Goal: Task Accomplishment & Management: Use online tool/utility

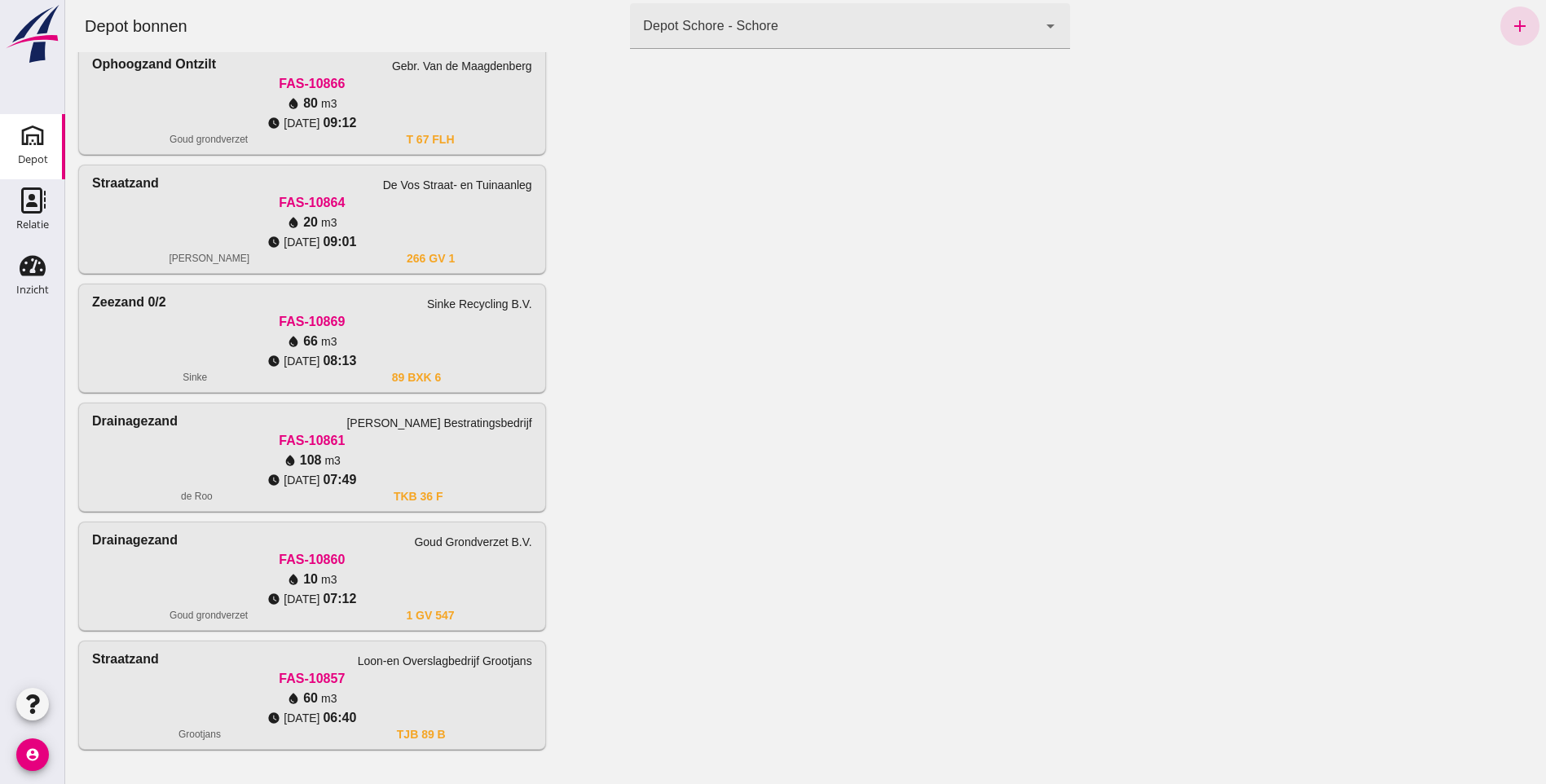
scroll to position [929, 0]
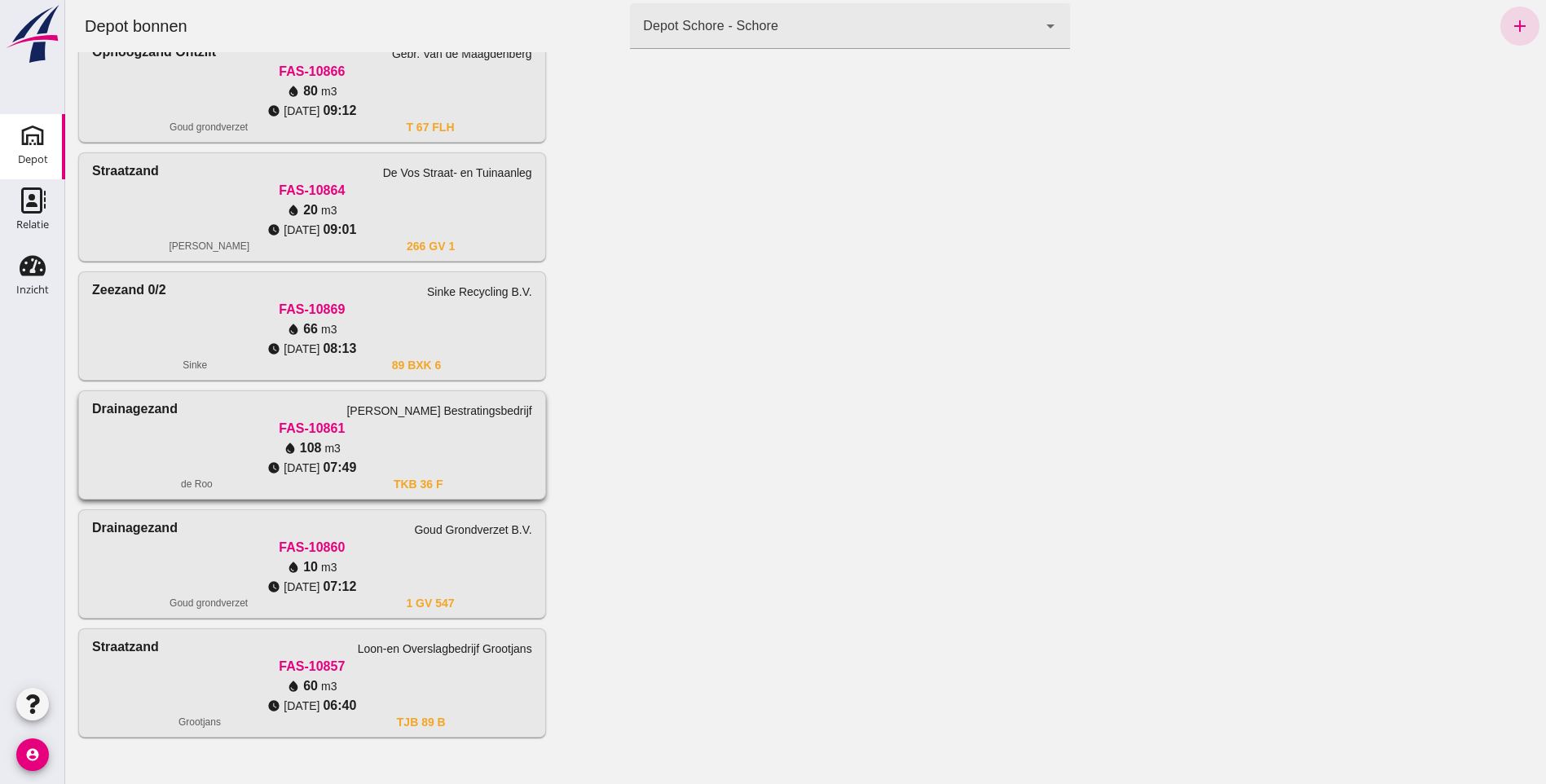
click at [257, 442] on div "water_drop 108 m3" at bounding box center [312, 448] width 440 height 20
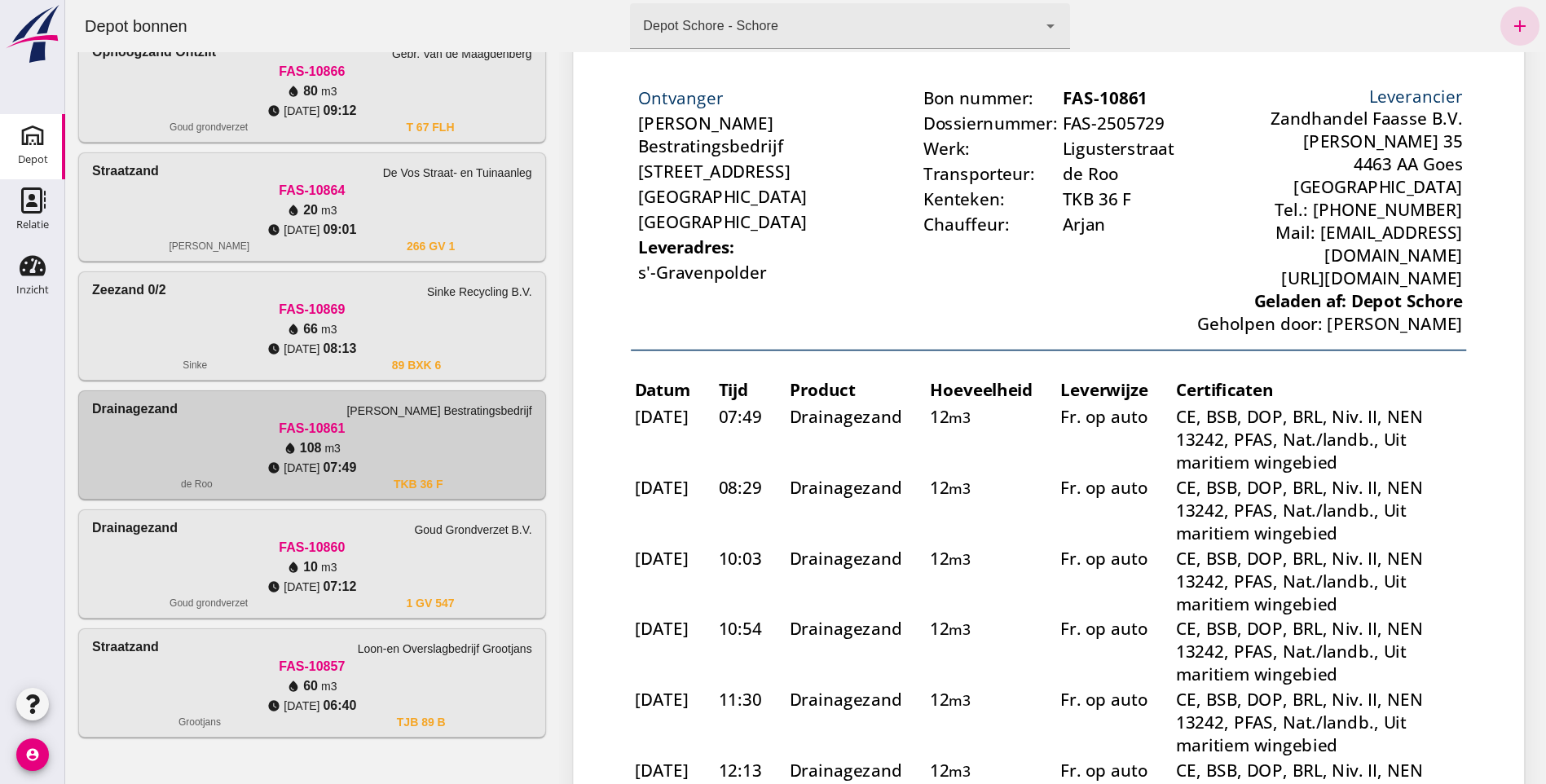
scroll to position [0, 0]
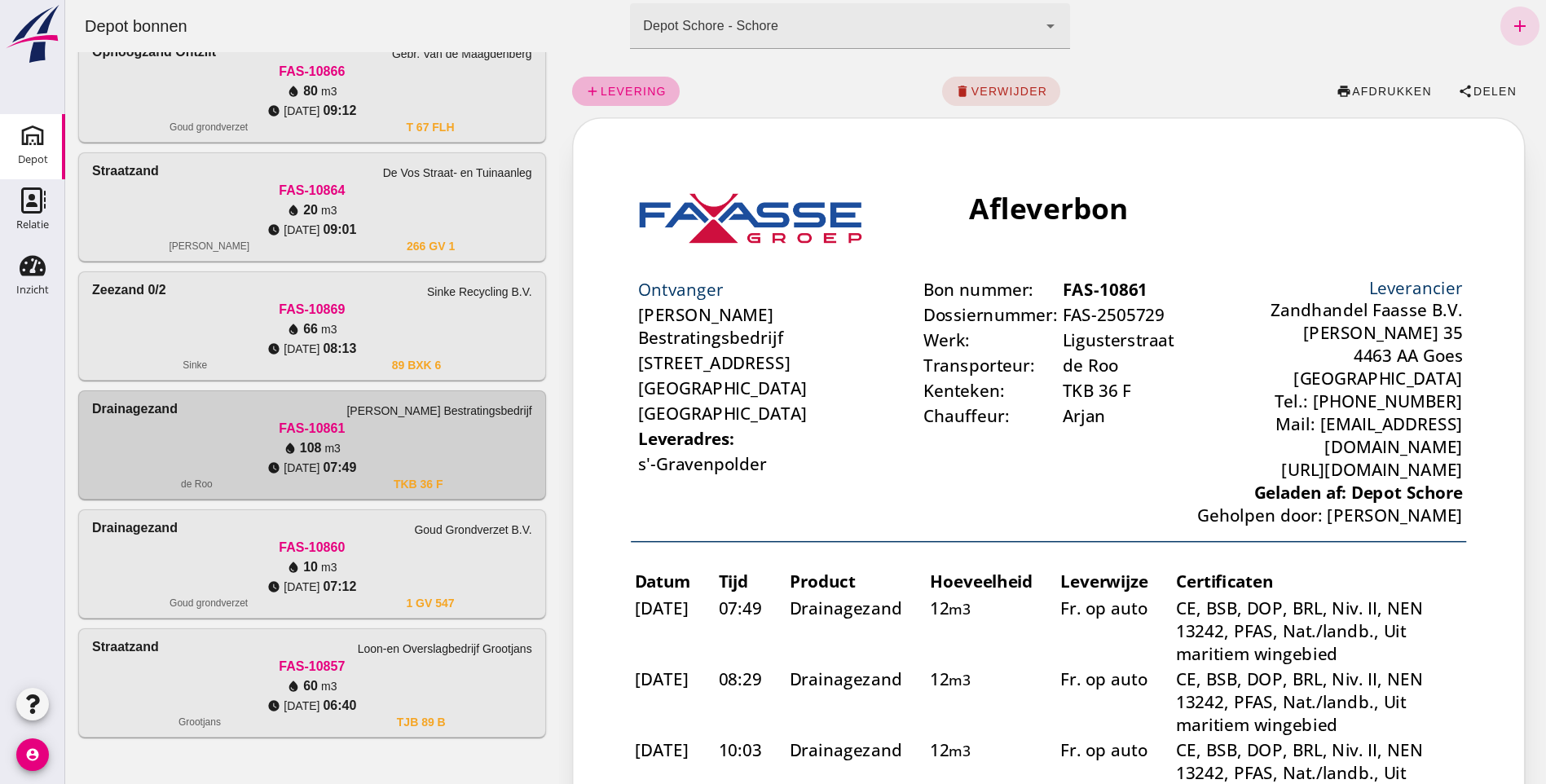
click at [608, 95] on span "levering" at bounding box center [633, 91] width 67 height 13
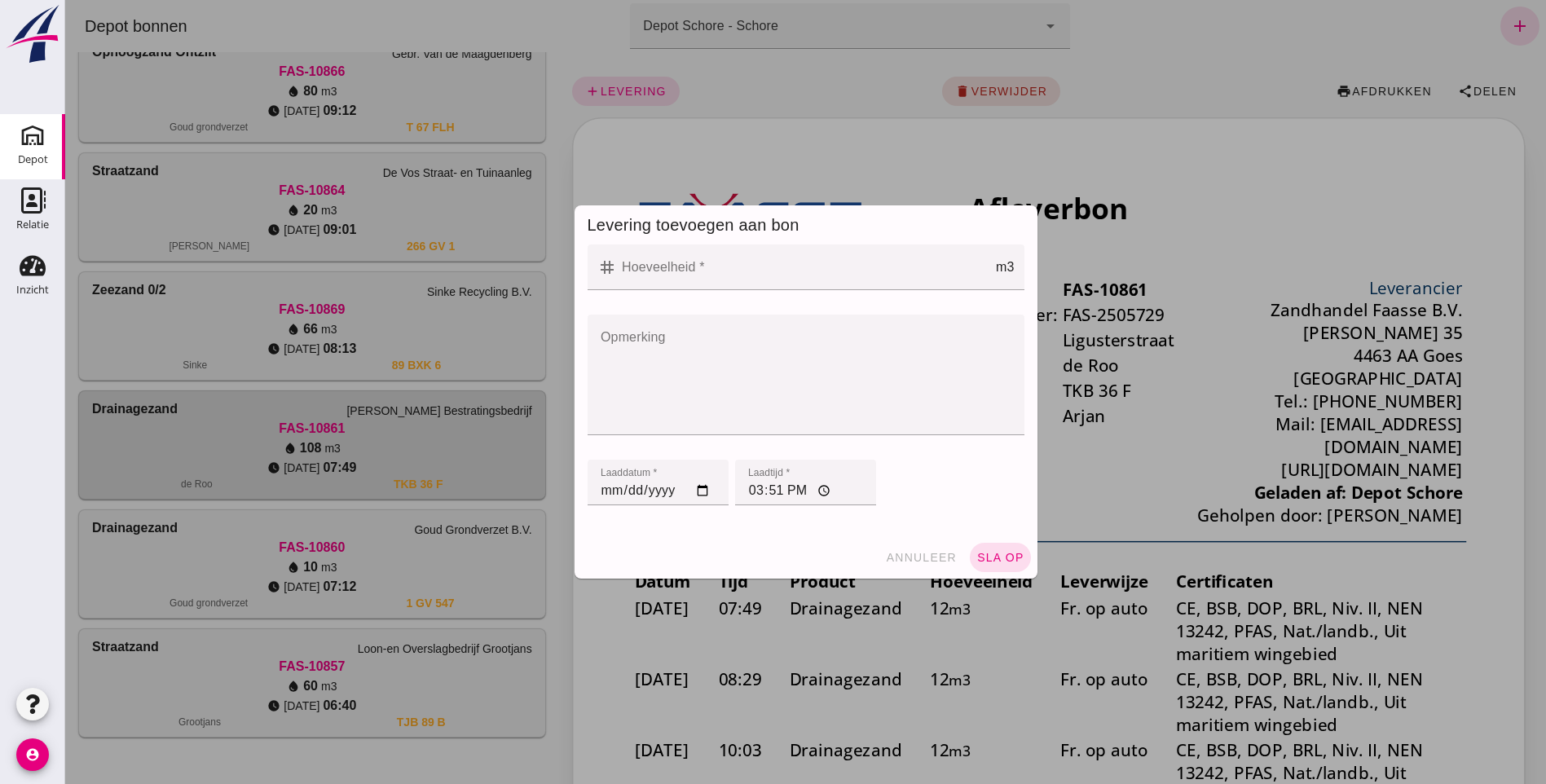
click at [639, 271] on input "Hoeveelheid *" at bounding box center [807, 267] width 379 height 46
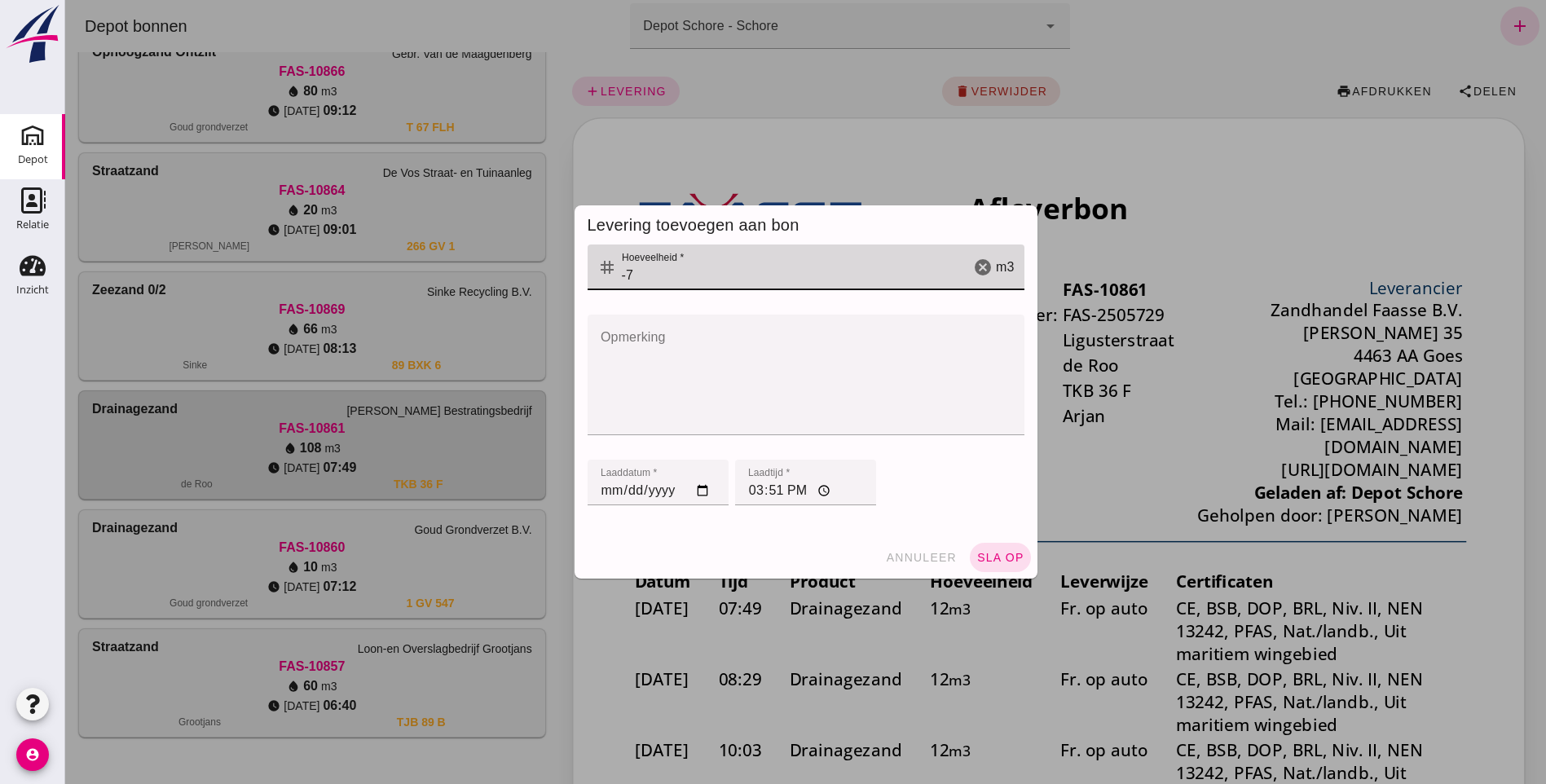
type input "-7"
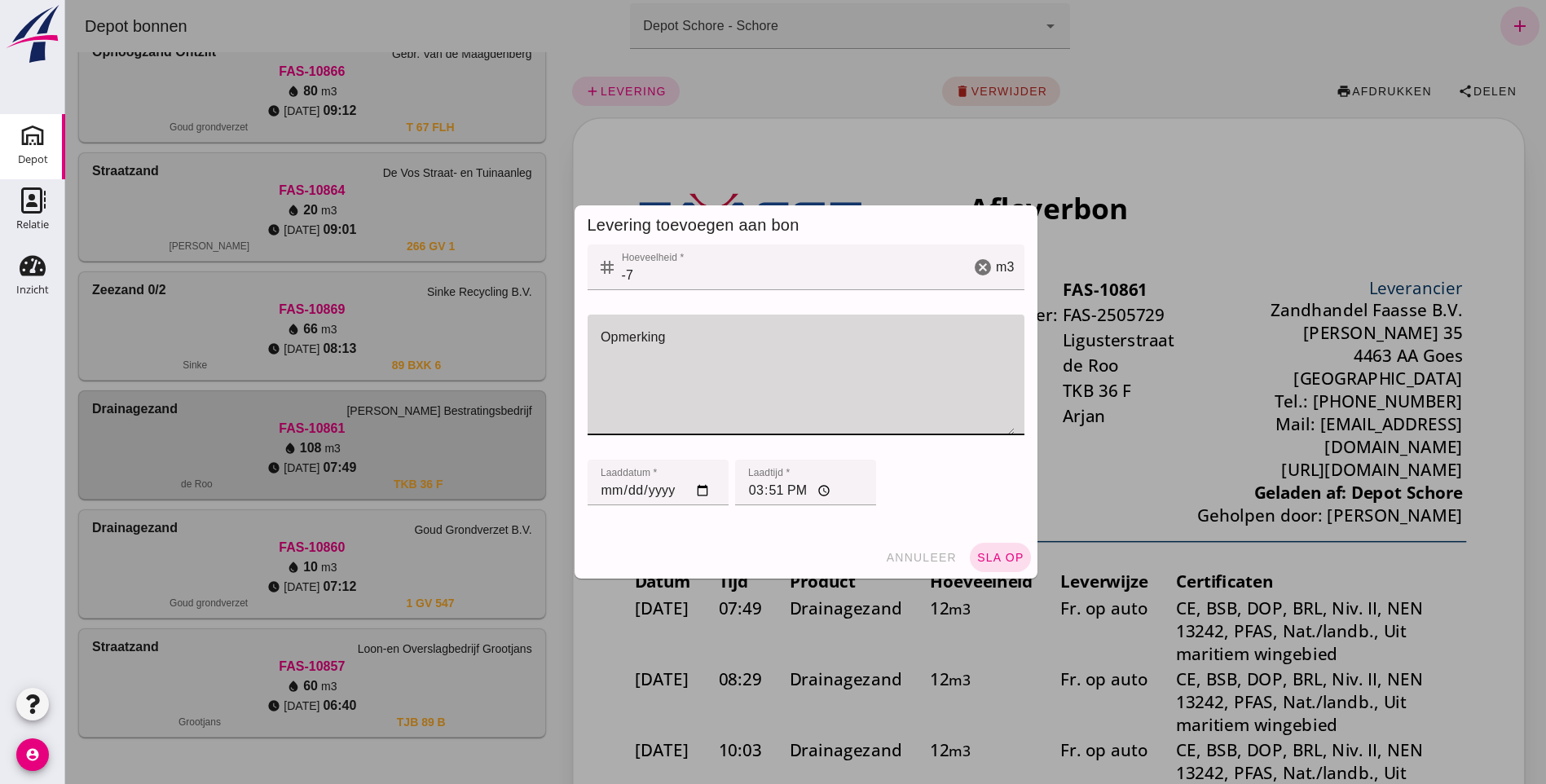
click at [663, 355] on textarea "Opmerking" at bounding box center [801, 375] width 427 height 121
type textarea "Deel terug gekiept in het vak"
click at [1004, 551] on span "sla op" at bounding box center [1000, 557] width 48 height 13
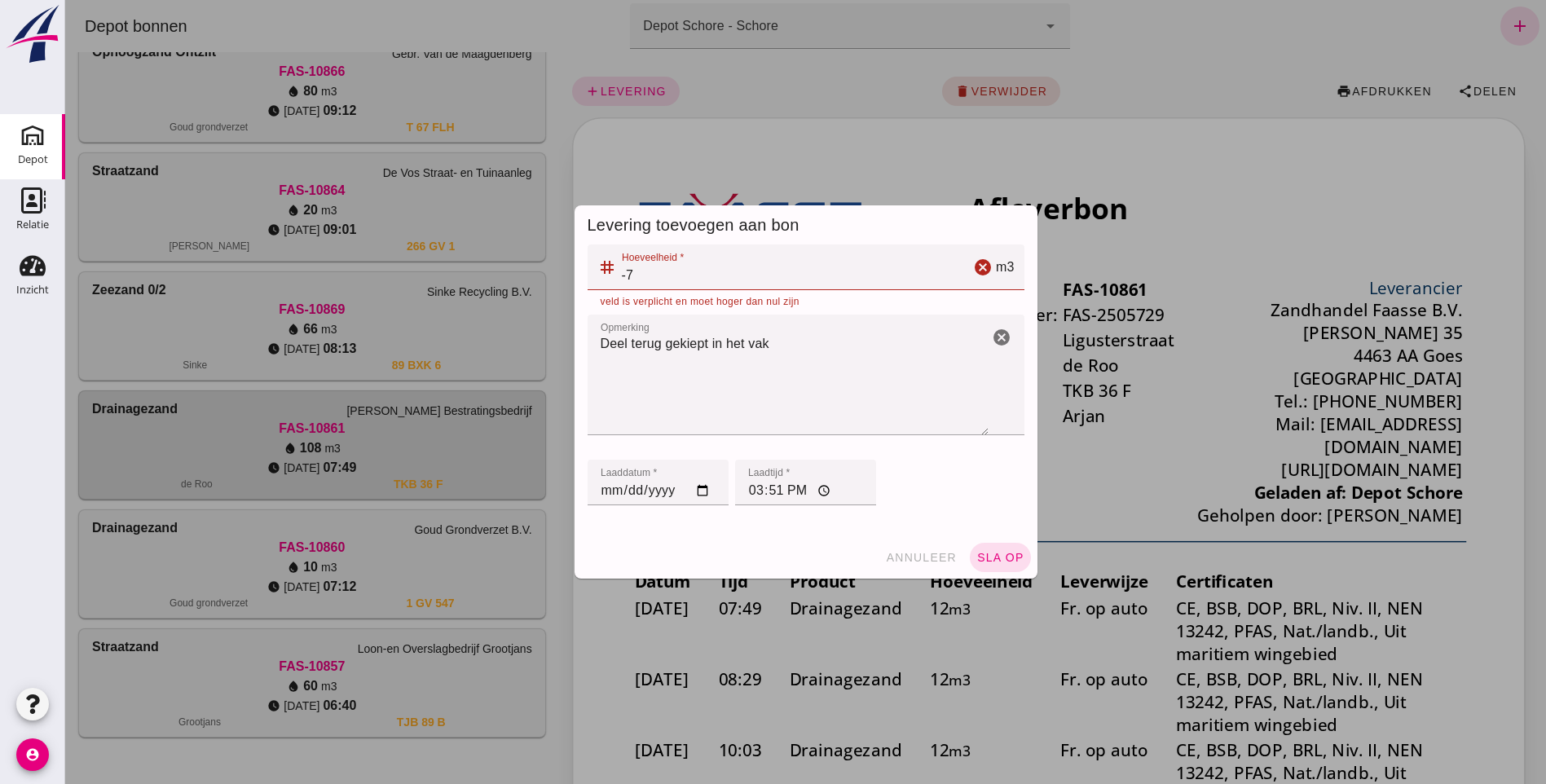
click at [663, 271] on input "-7" at bounding box center [793, 267] width 353 height 46
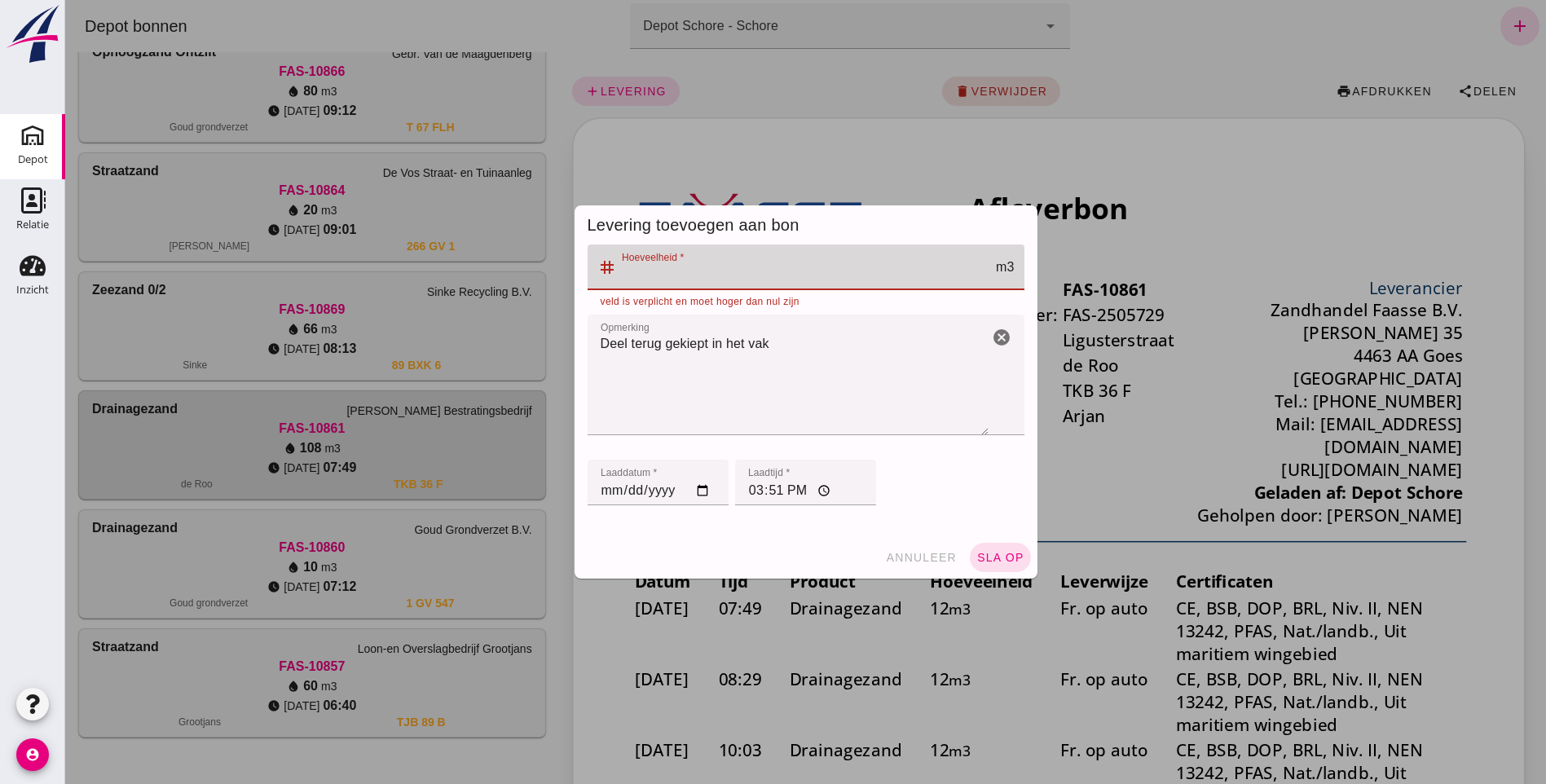
type input "-7"
click at [987, 556] on span "sla op" at bounding box center [1000, 557] width 48 height 13
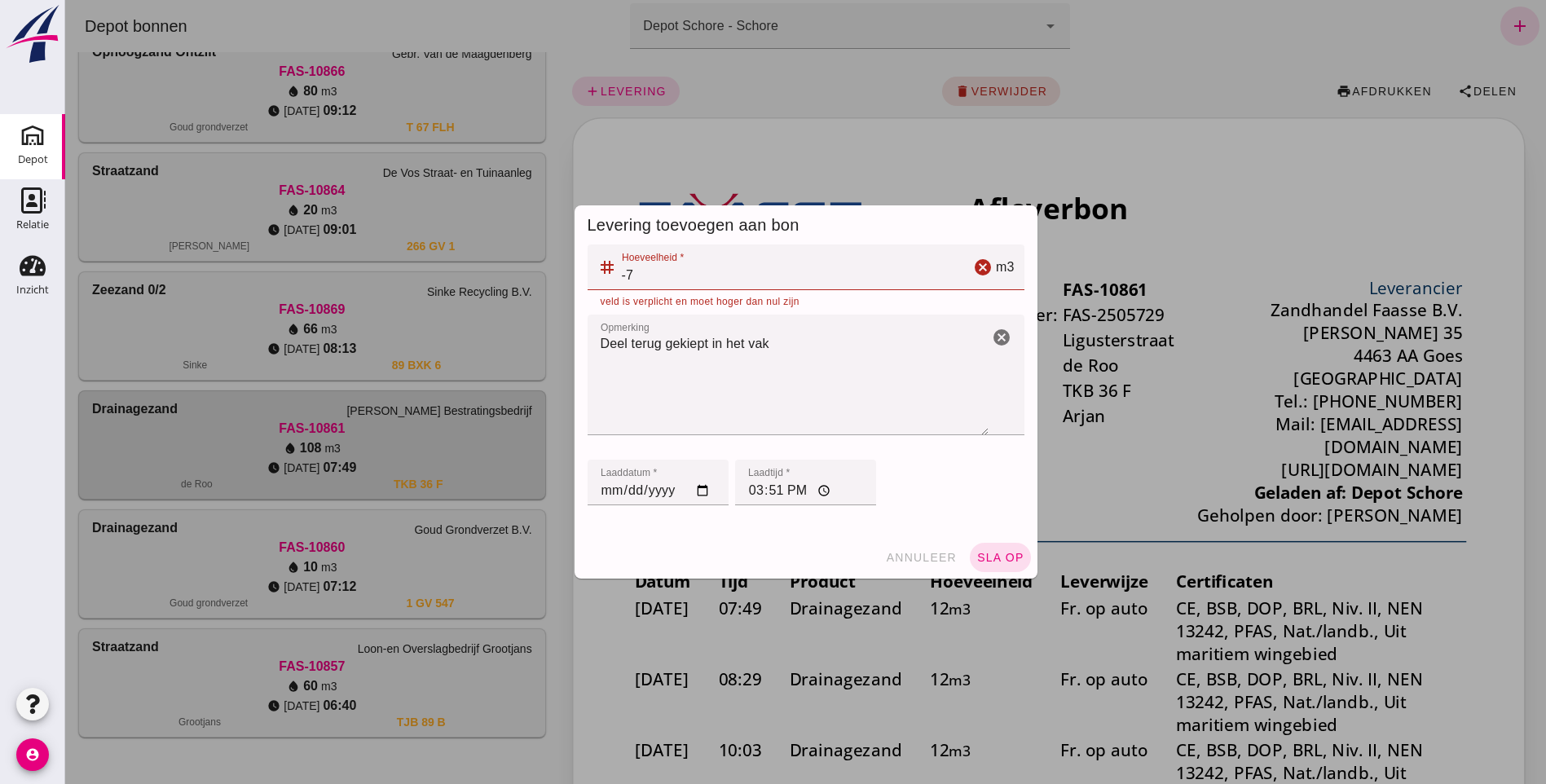
click at [649, 269] on input "-7" at bounding box center [793, 267] width 353 height 46
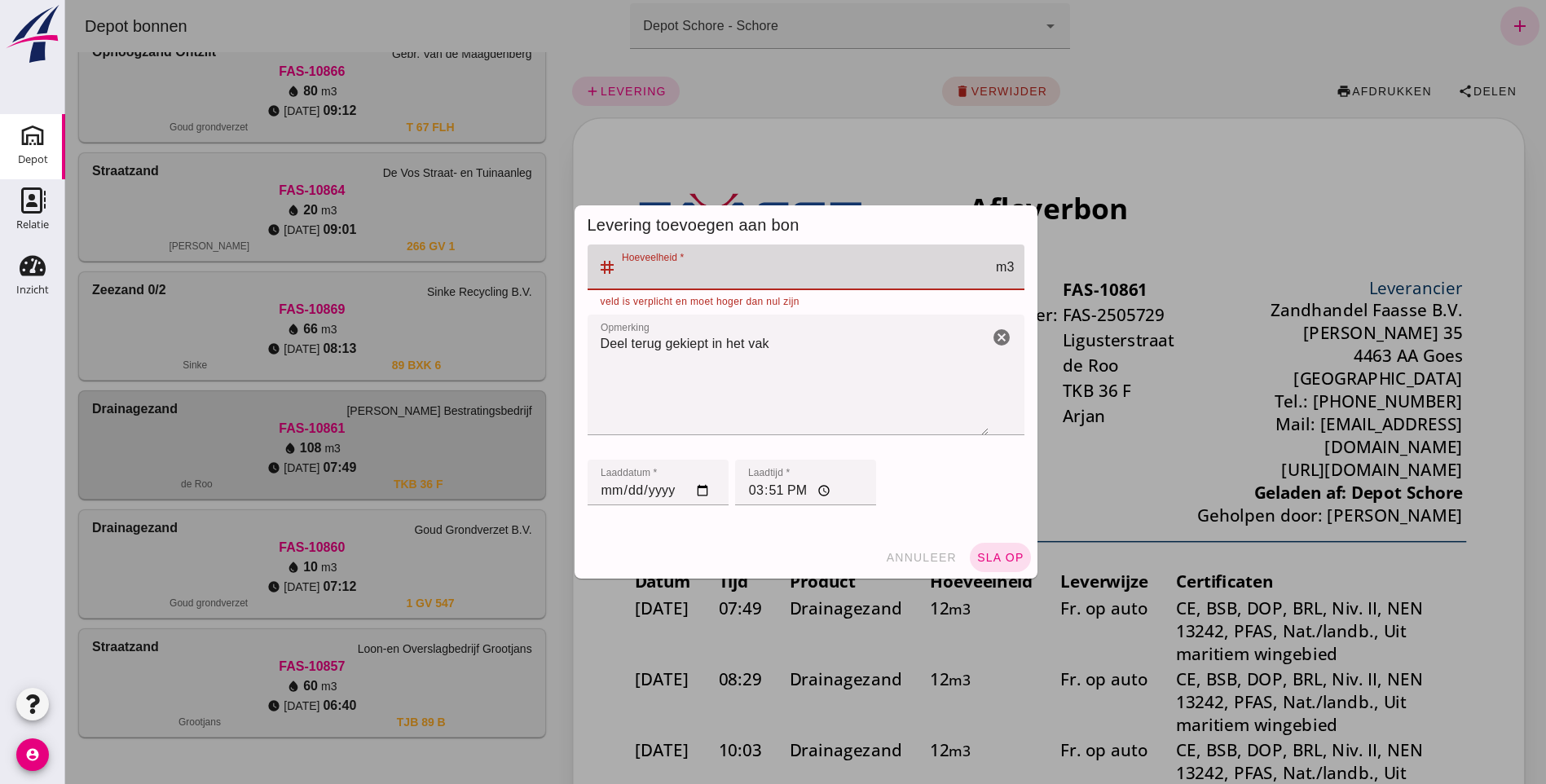
type input "-7"
click at [998, 561] on span "sla op" at bounding box center [1000, 557] width 48 height 13
click at [659, 262] on input "-7" at bounding box center [793, 267] width 353 height 46
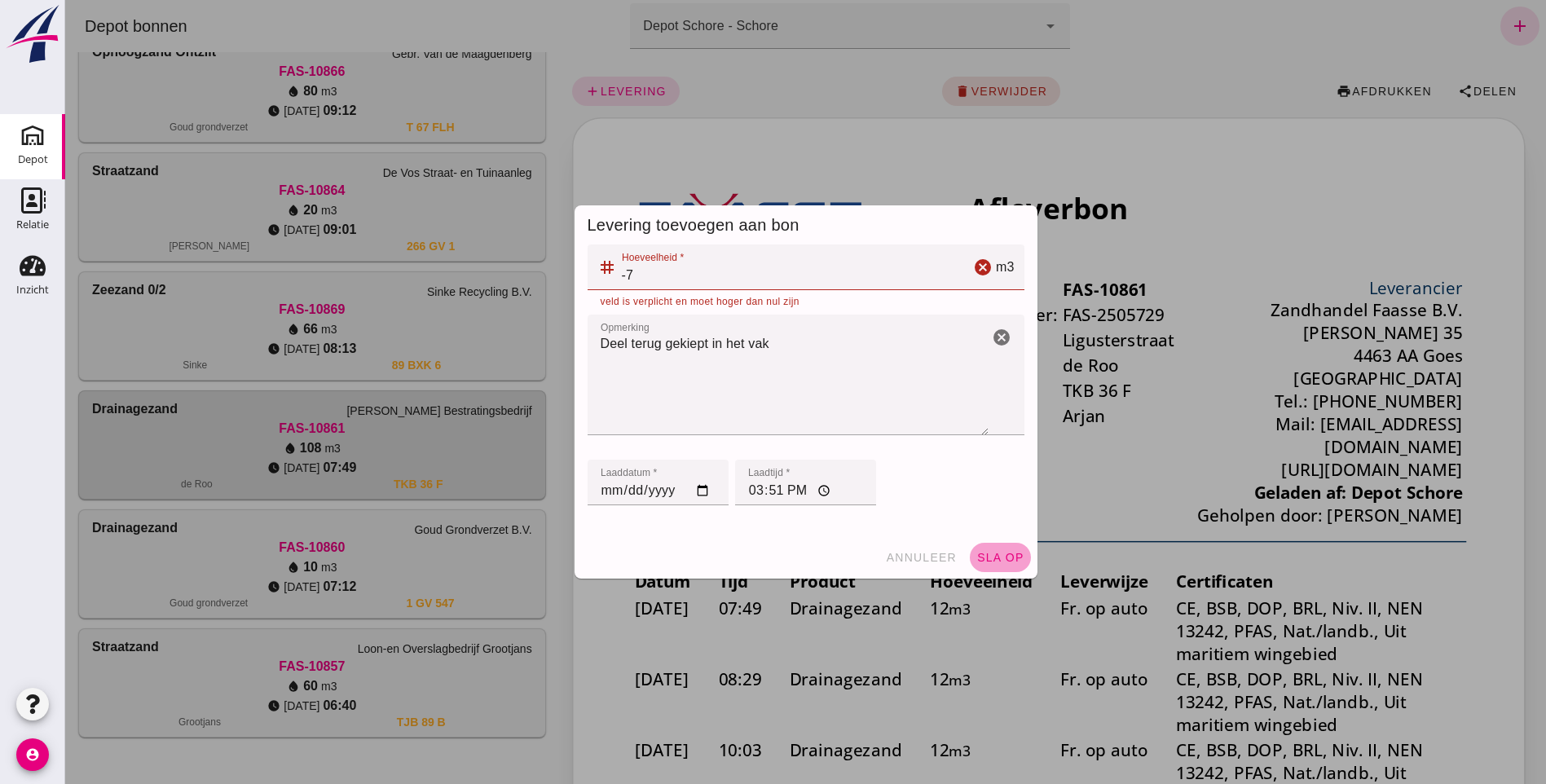
click at [998, 563] on span "sla op" at bounding box center [1000, 557] width 48 height 13
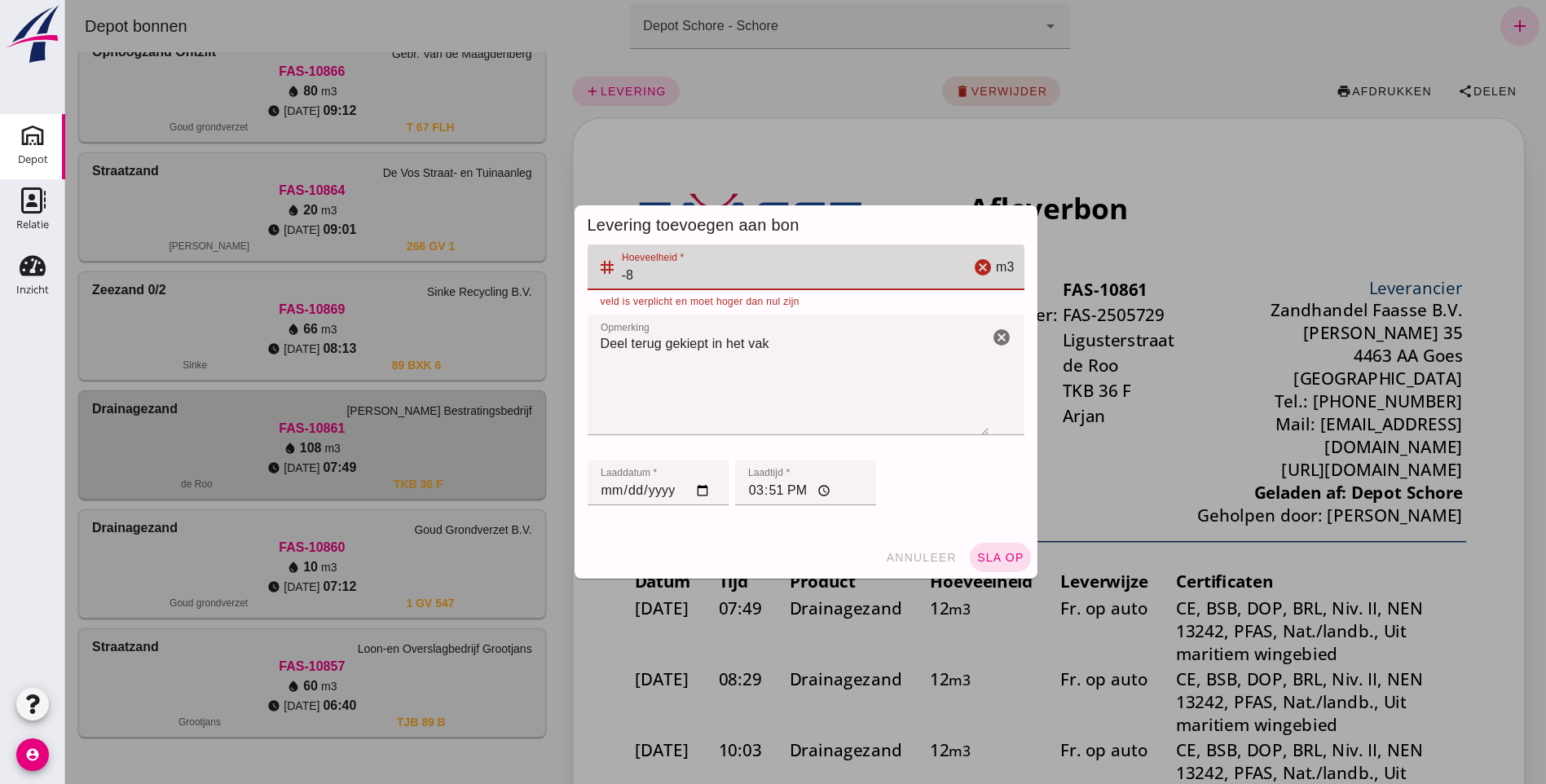
click at [953, 282] on input "-8" at bounding box center [793, 267] width 353 height 46
type input "-7"
click at [952, 268] on input "-7" at bounding box center [793, 267] width 353 height 46
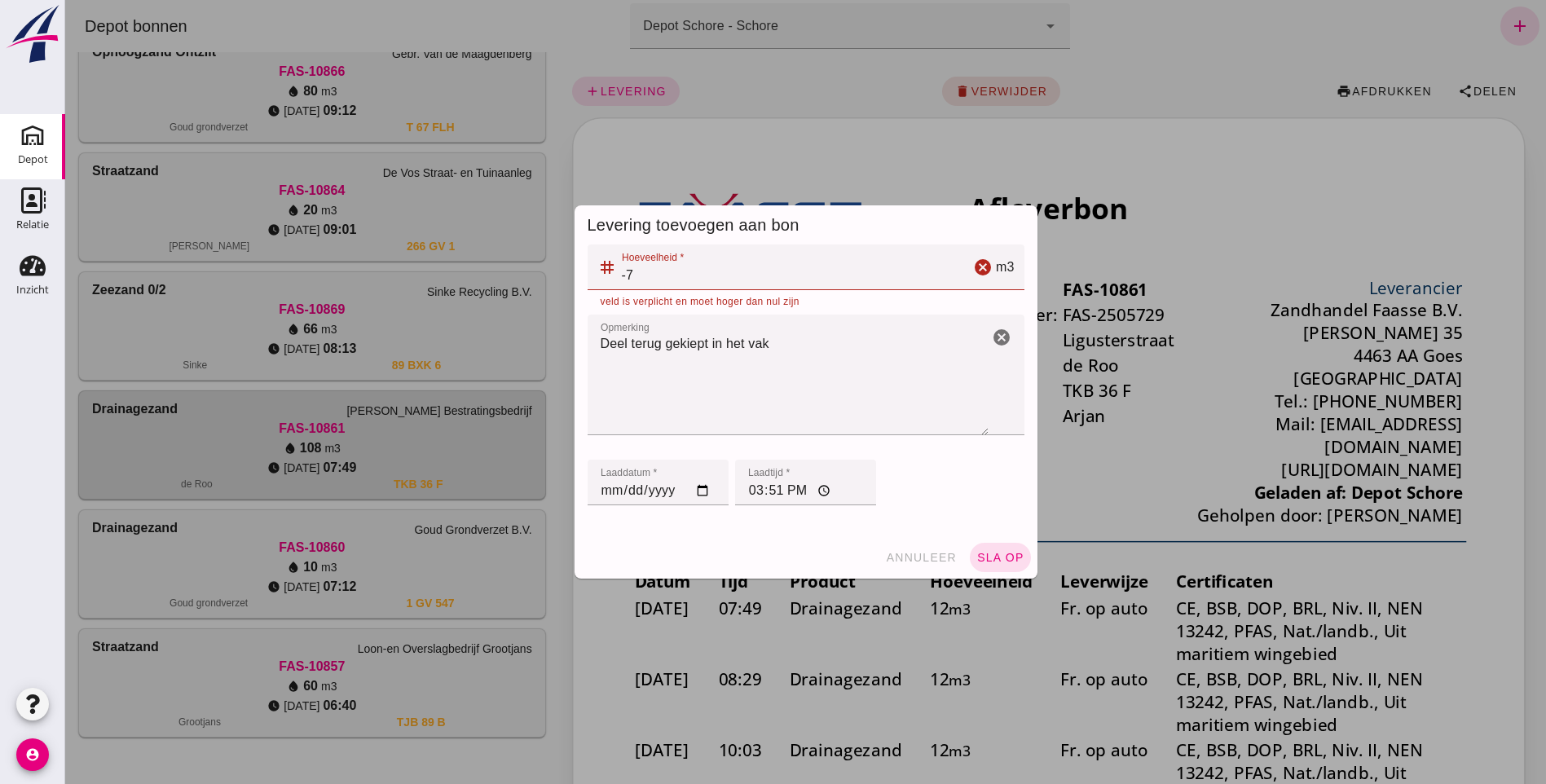
click at [1219, 96] on div at bounding box center [805, 392] width 1481 height 784
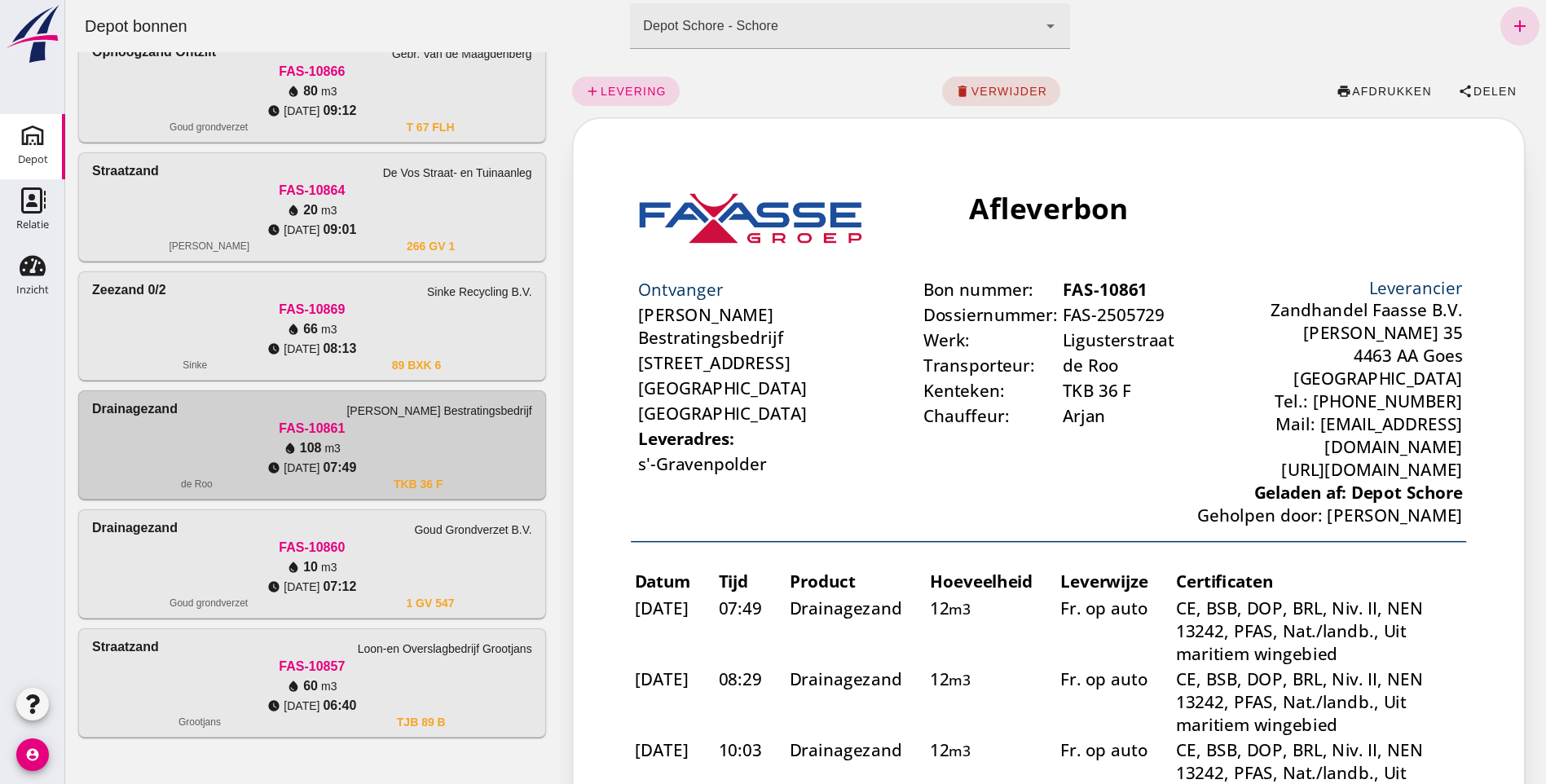
click at [1220, 94] on div at bounding box center [805, 392] width 1481 height 784
